Goal: Task Accomplishment & Management: Use online tool/utility

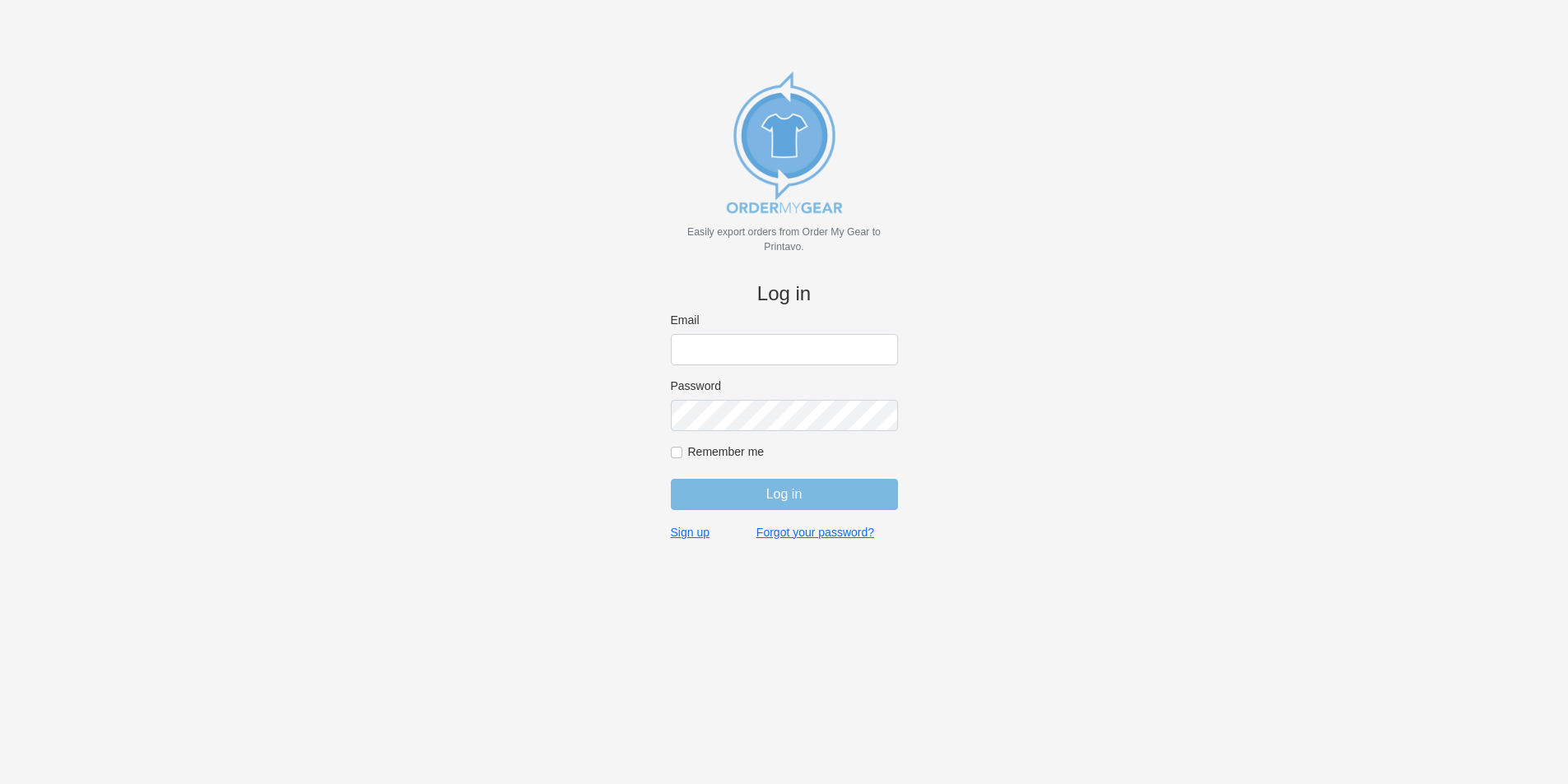
type input "jordan@jimsclothing.com"
click at [781, 485] on input "Log in" at bounding box center [784, 495] width 227 height 31
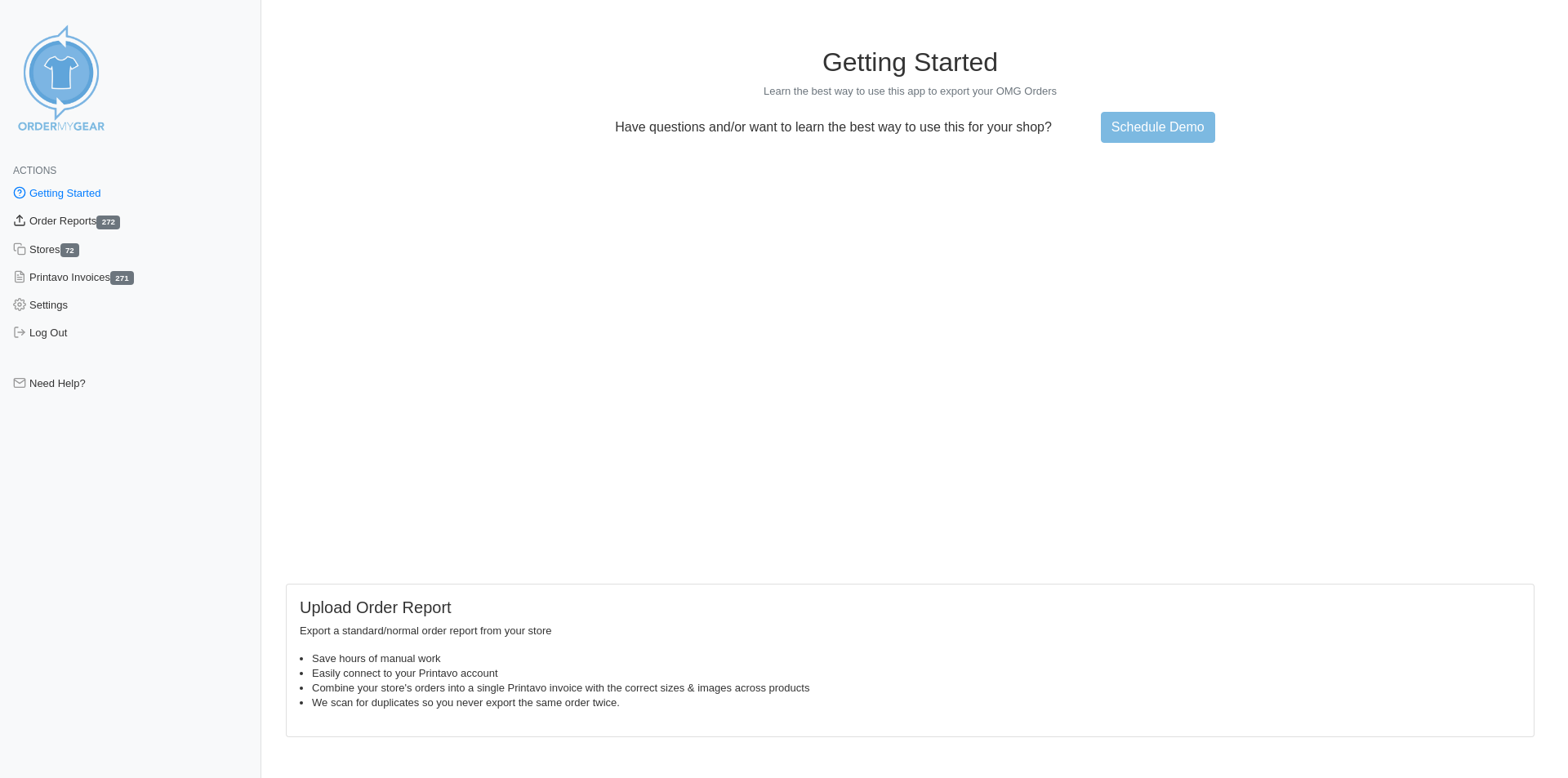
click at [68, 216] on link "Order Reports 272" at bounding box center [131, 222] width 261 height 28
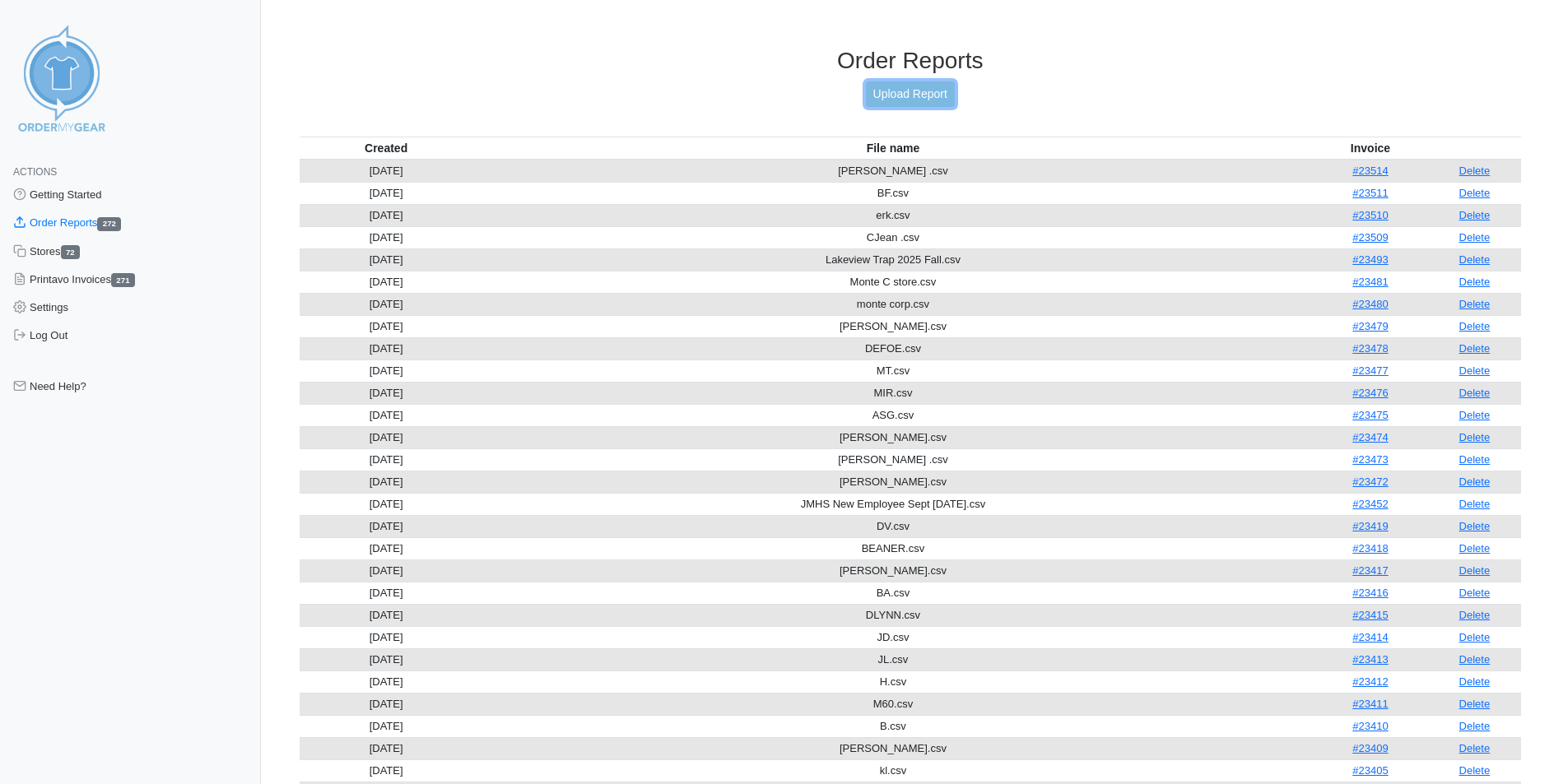
click at [924, 91] on link "Upload Report" at bounding box center [910, 94] width 89 height 26
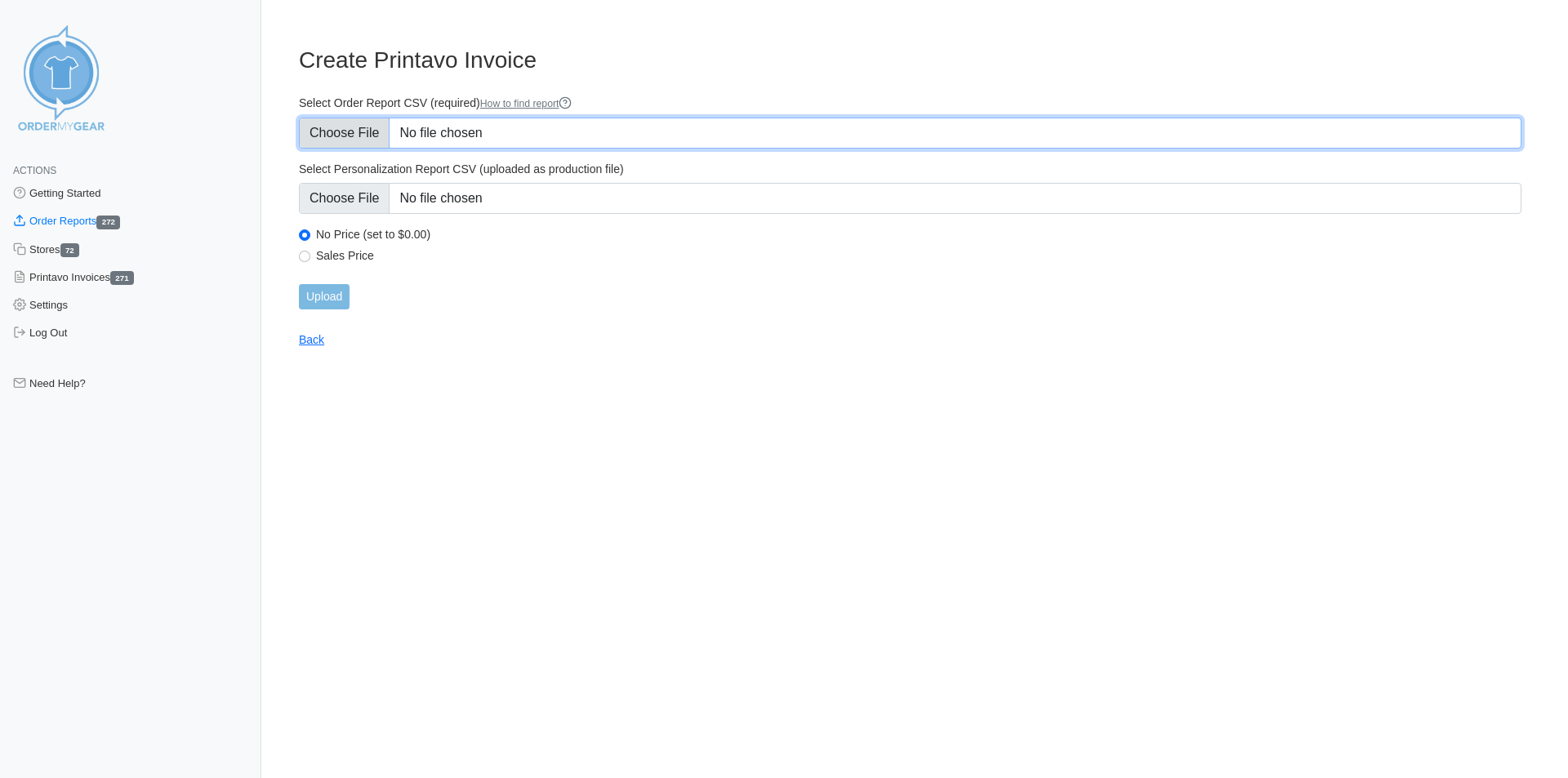
click at [522, 134] on input "Select Order Report CSV (required) How to find report" at bounding box center [909, 133] width 1222 height 31
type input "C:\fakepath\r-michelle.csv"
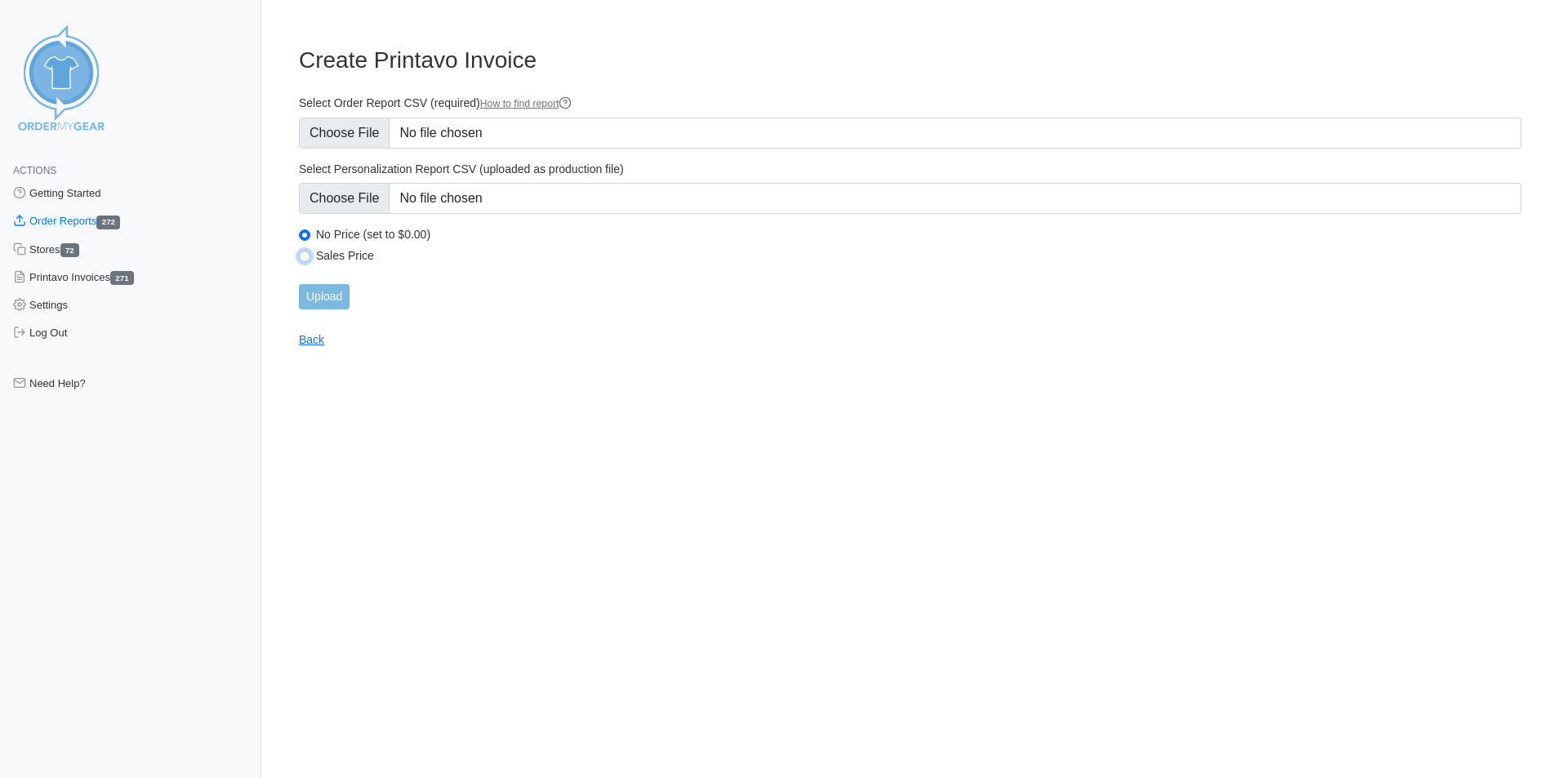
click at [304, 253] on input "Sales Price" at bounding box center [304, 256] width 12 height 12
radio input "true"
click at [321, 297] on input "Upload" at bounding box center [324, 297] width 51 height 25
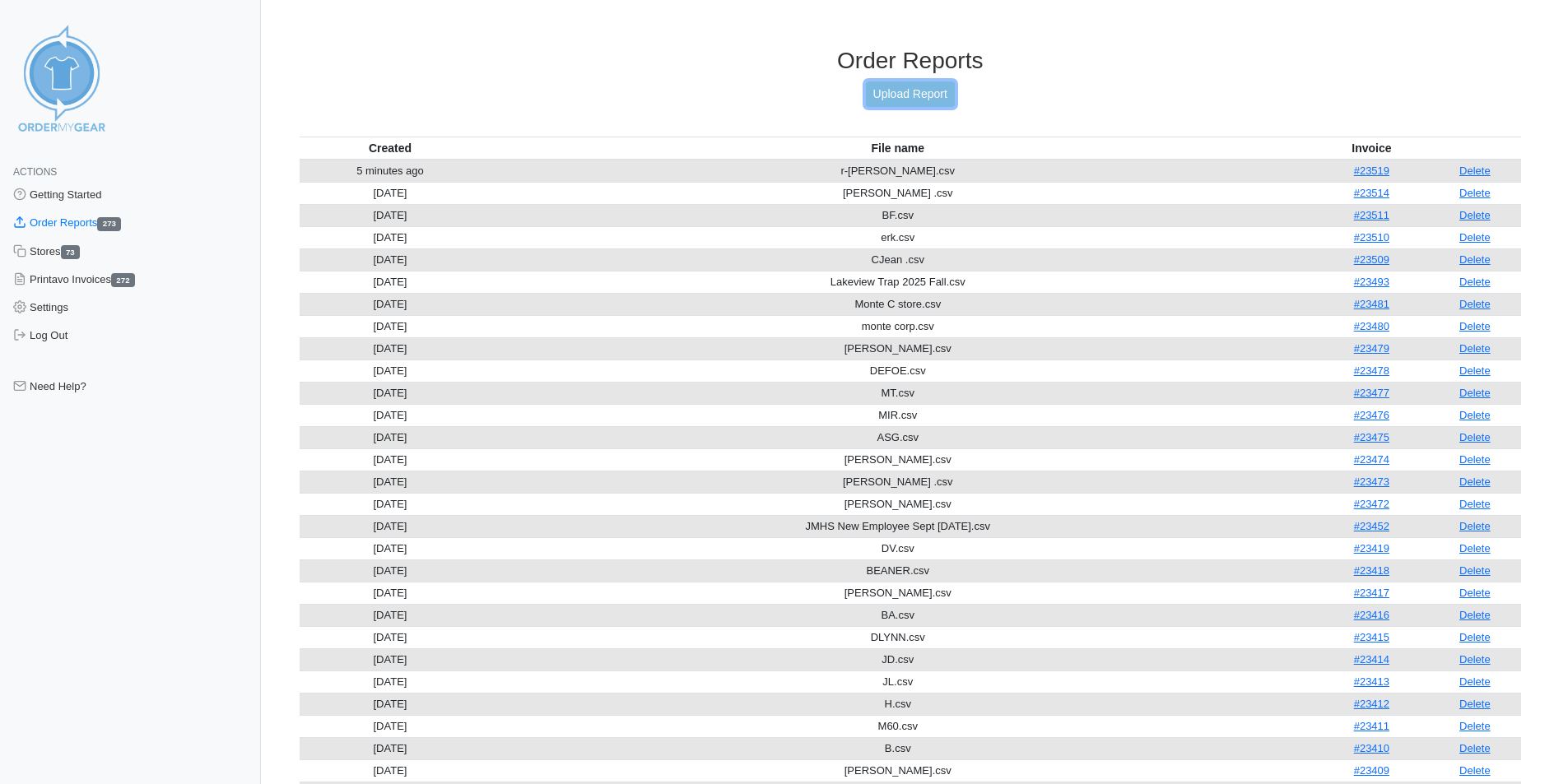
click at [926, 89] on link "Upload Report" at bounding box center [910, 94] width 89 height 26
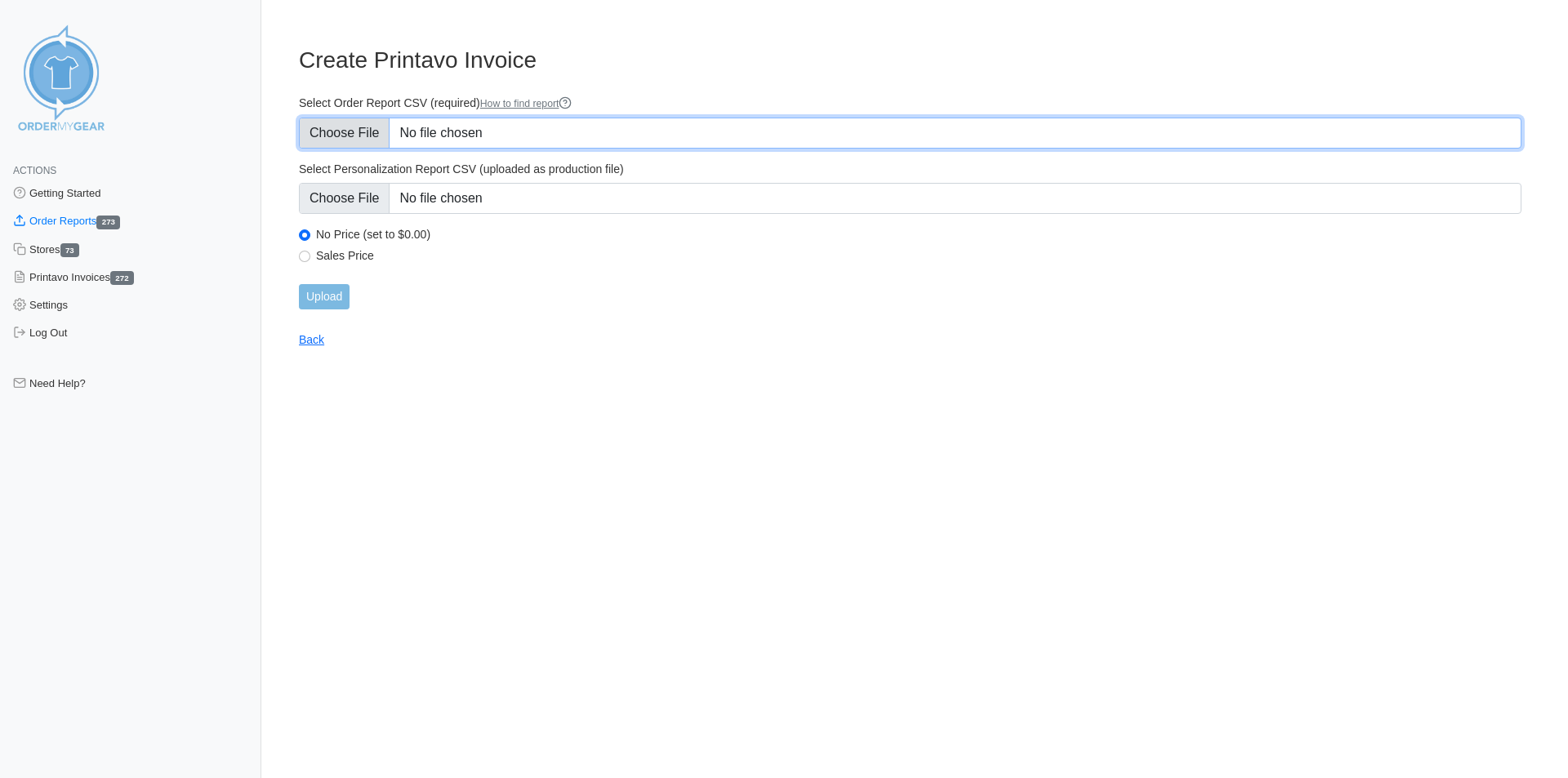
click at [486, 133] on input "Select Order Report CSV (required) How to find report" at bounding box center [909, 133] width 1222 height 31
type input "C:\fakepath\r-TM.csv"
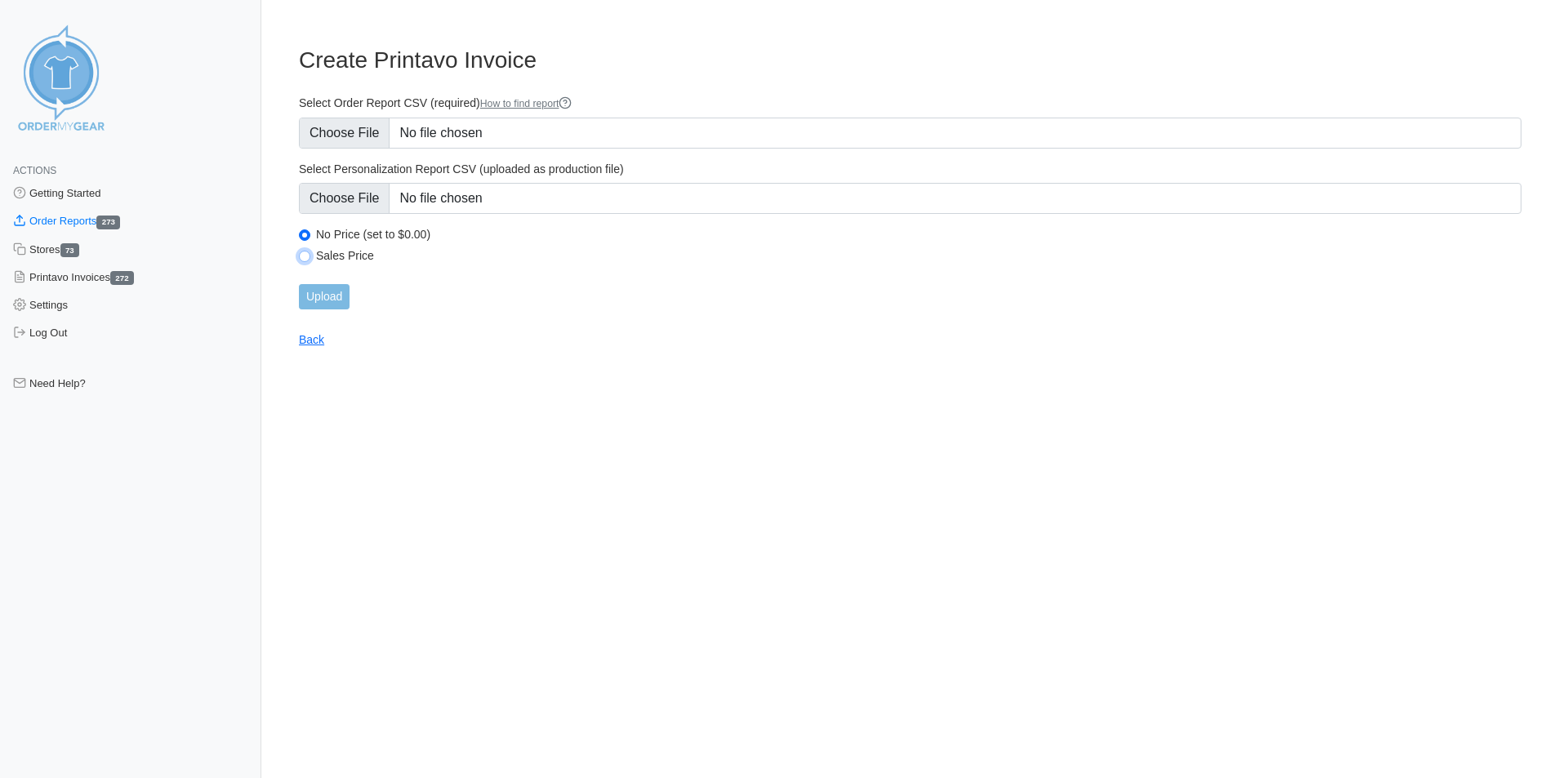
click at [306, 251] on input "Sales Price" at bounding box center [304, 256] width 12 height 12
radio input "true"
click at [335, 295] on input "Upload" at bounding box center [324, 297] width 51 height 25
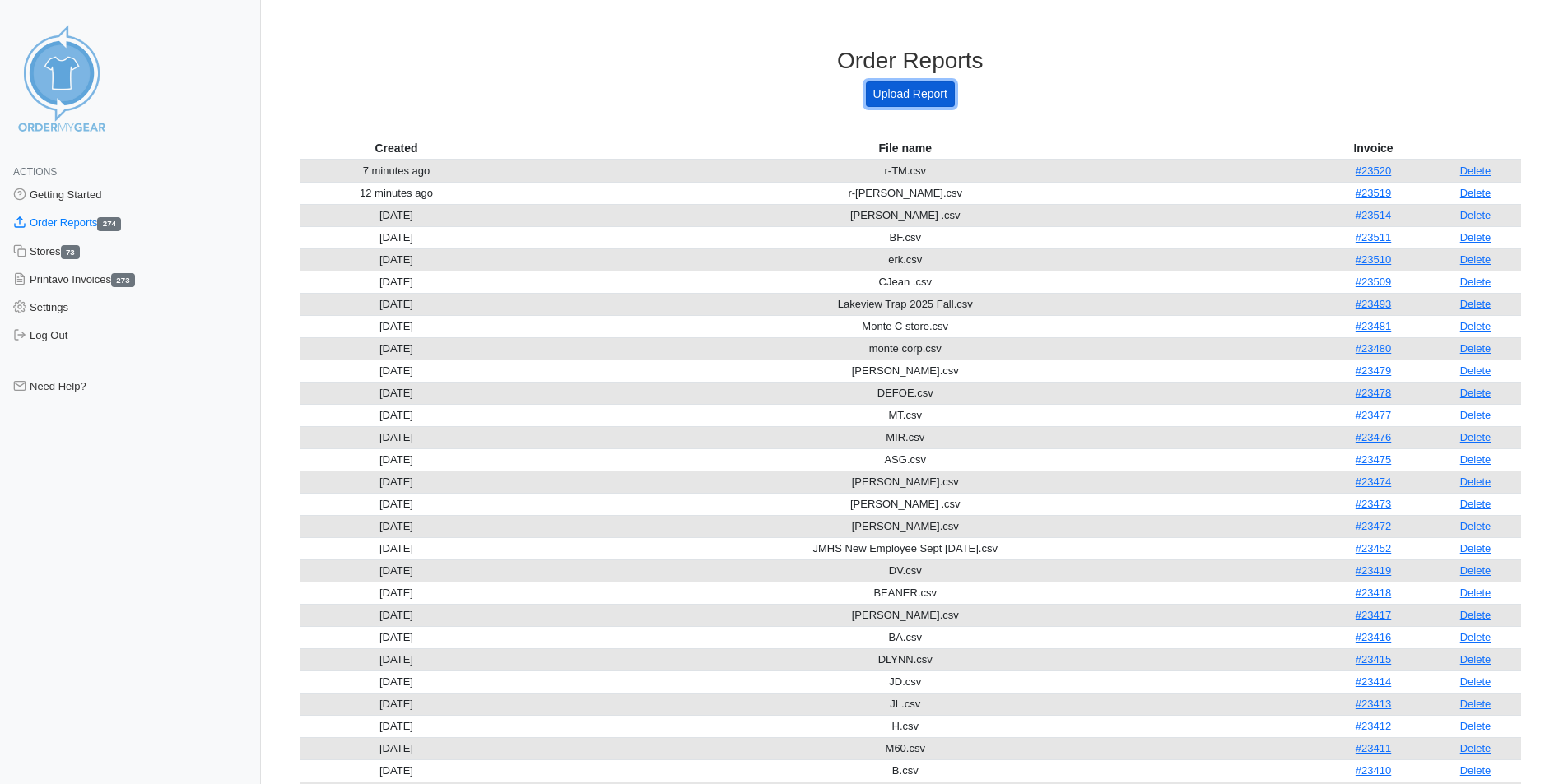
click at [930, 95] on link "Upload Report" at bounding box center [910, 94] width 89 height 26
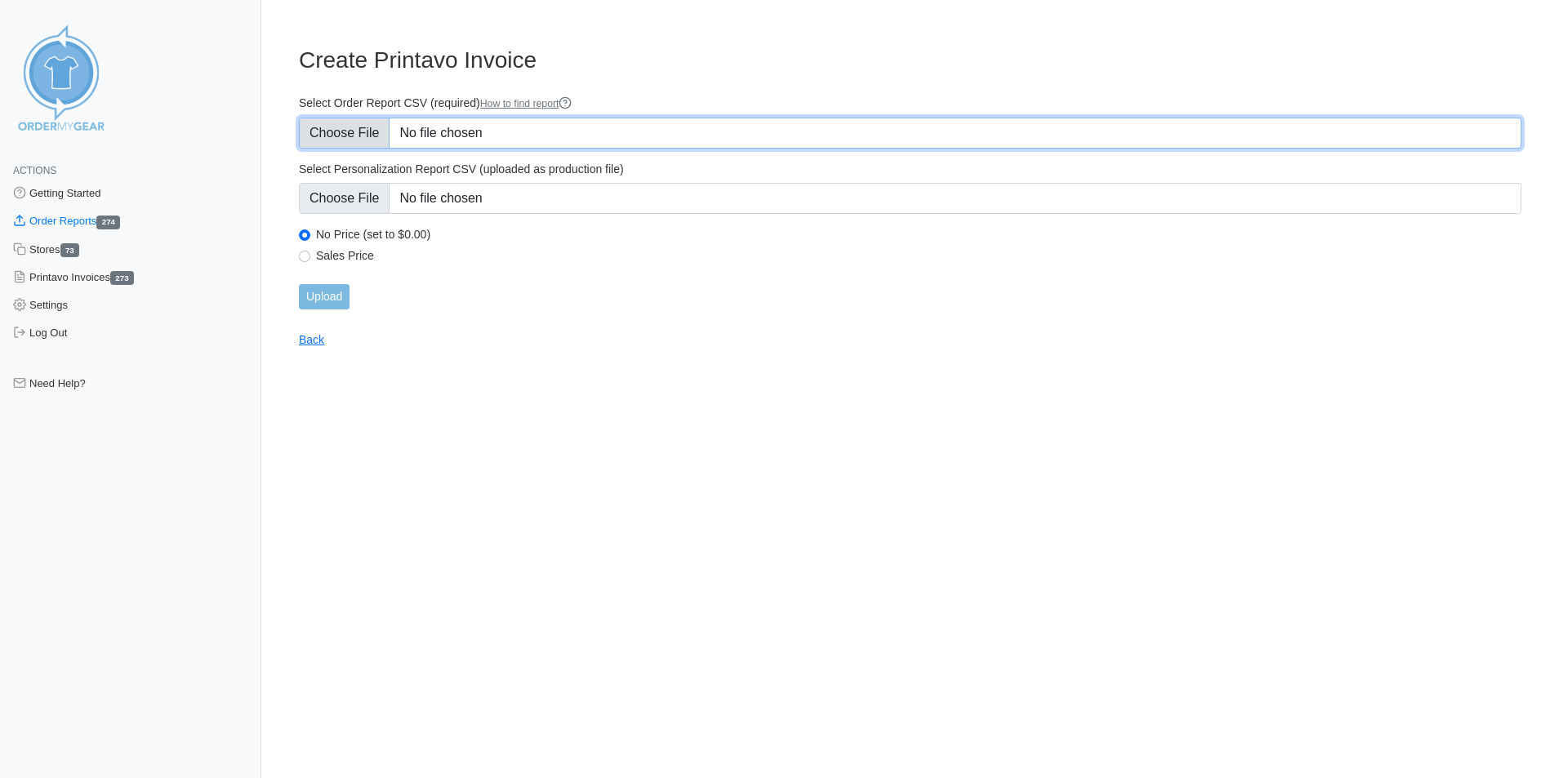
click at [508, 141] on input "Select Order Report CSV (required) How to find report" at bounding box center [909, 133] width 1222 height 31
type input "C:\fakepath\rk.csv"
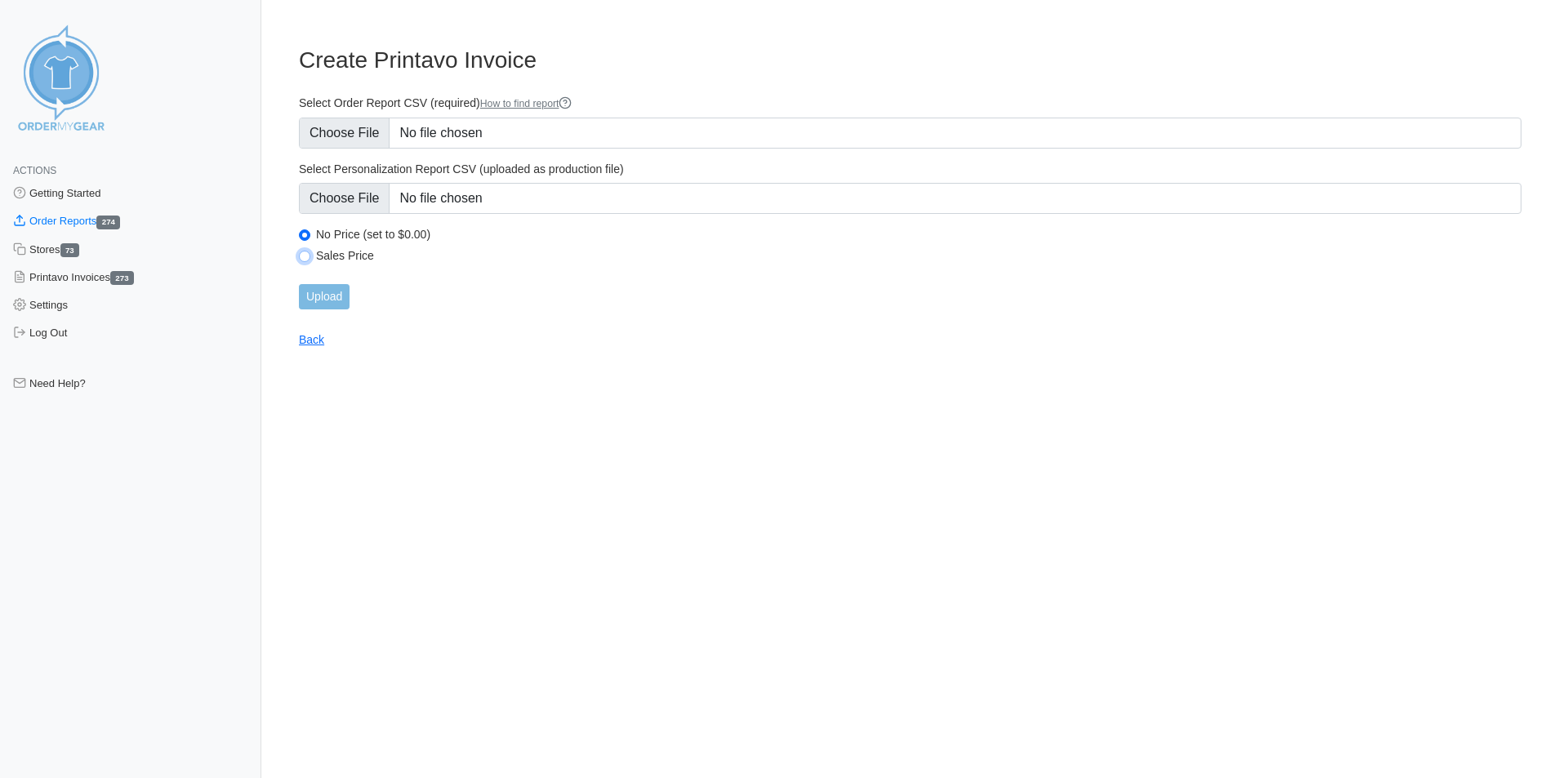
click at [300, 259] on input "Sales Price" at bounding box center [304, 256] width 12 height 12
radio input "true"
click at [323, 298] on input "Upload" at bounding box center [324, 297] width 51 height 25
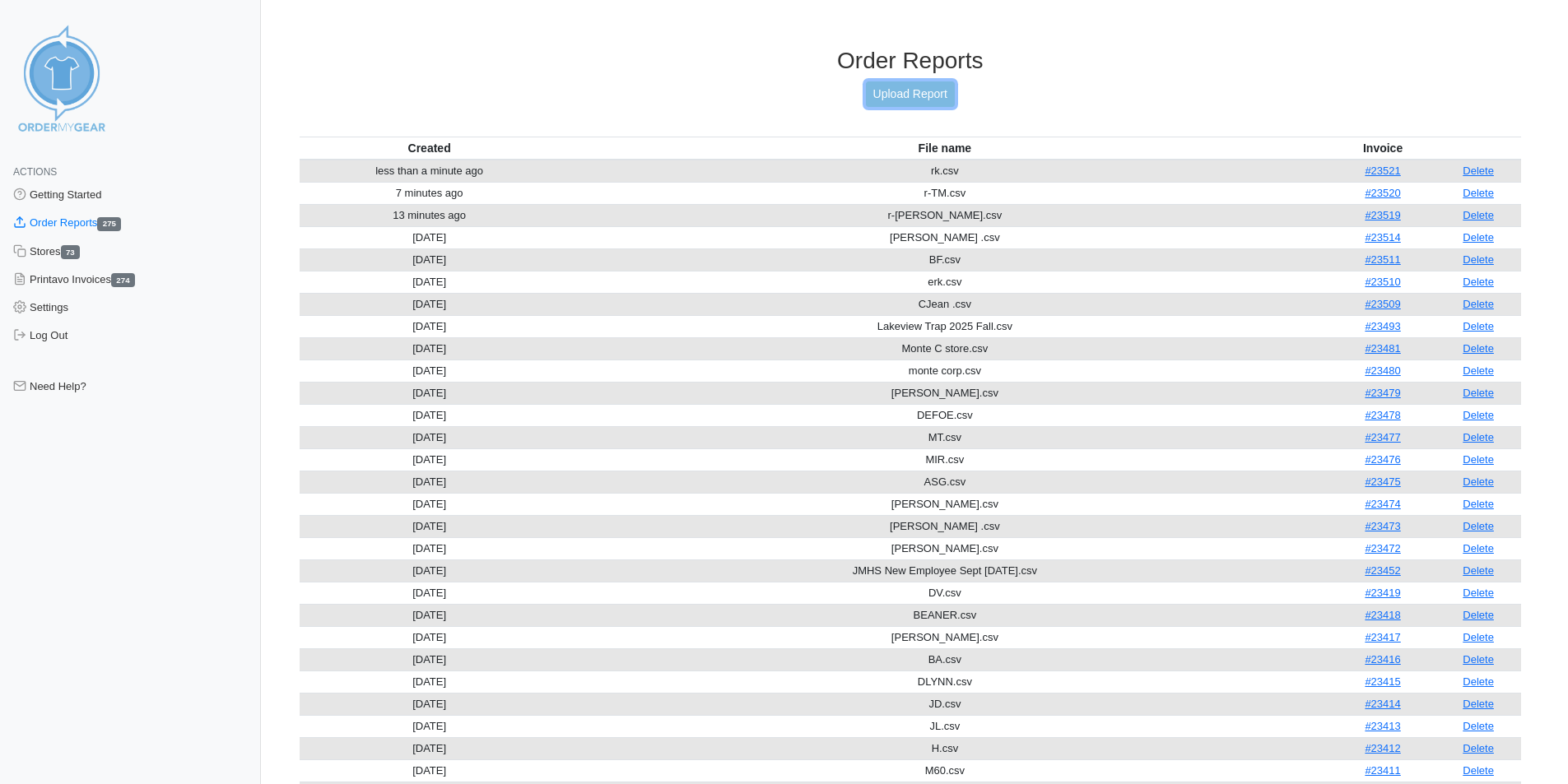
click at [909, 84] on link "Upload Report" at bounding box center [910, 94] width 89 height 26
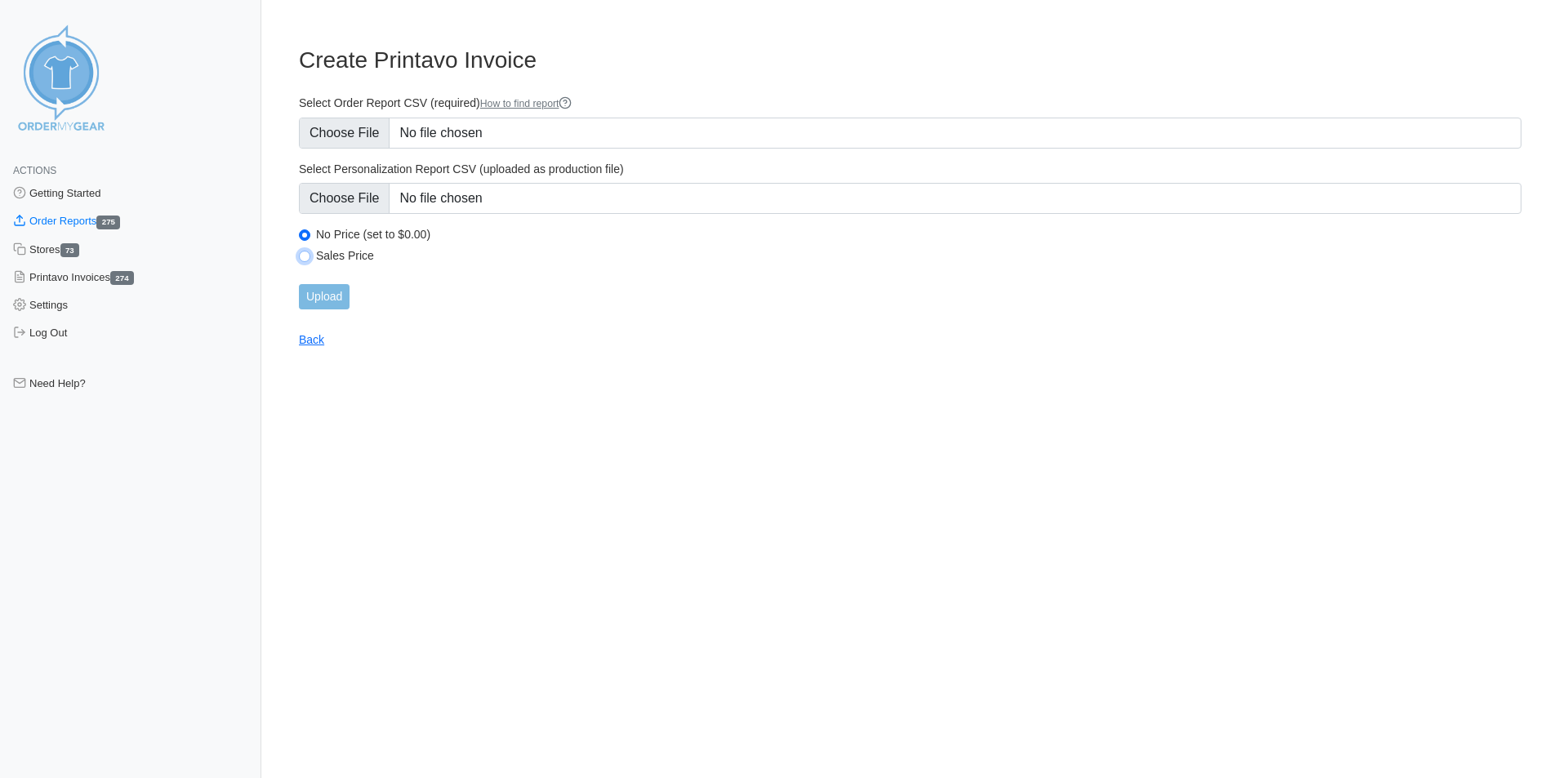
click at [306, 253] on input "Sales Price" at bounding box center [304, 256] width 12 height 12
radio input "true"
click at [321, 296] on input "Upload" at bounding box center [324, 297] width 51 height 25
